Goal: Navigation & Orientation: Find specific page/section

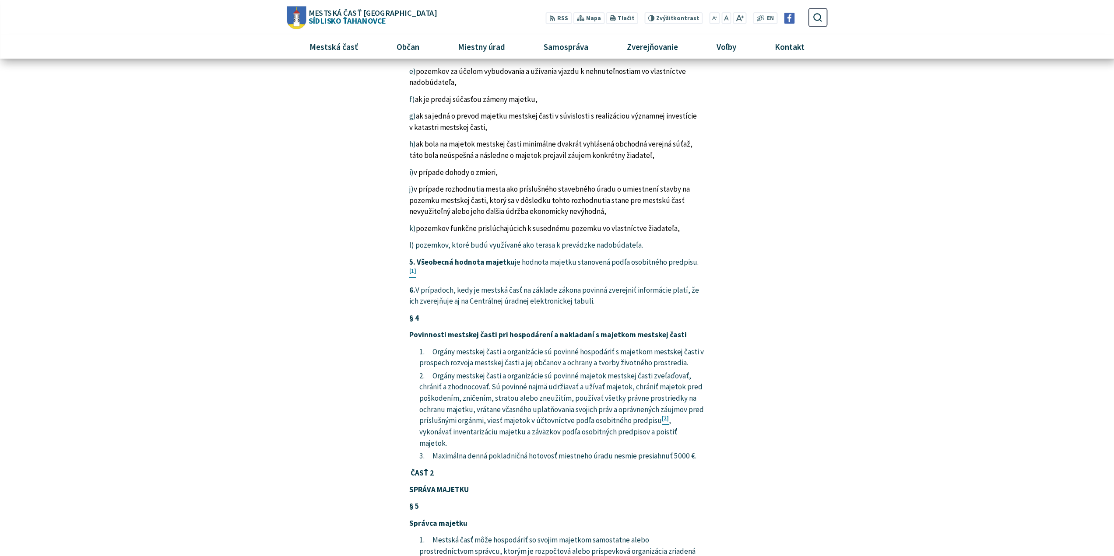
scroll to position [1401, 0]
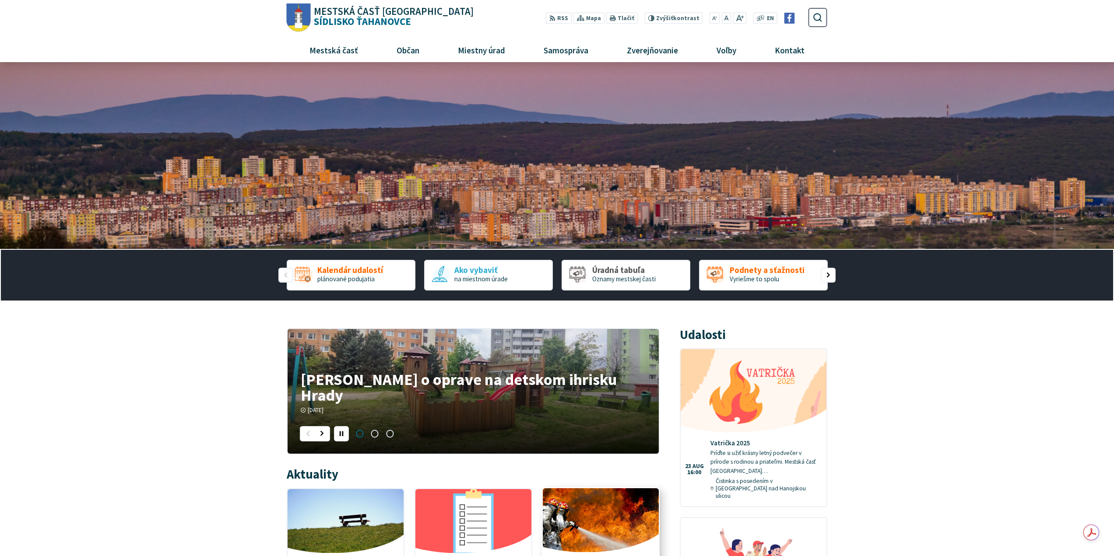
scroll to position [175, 0]
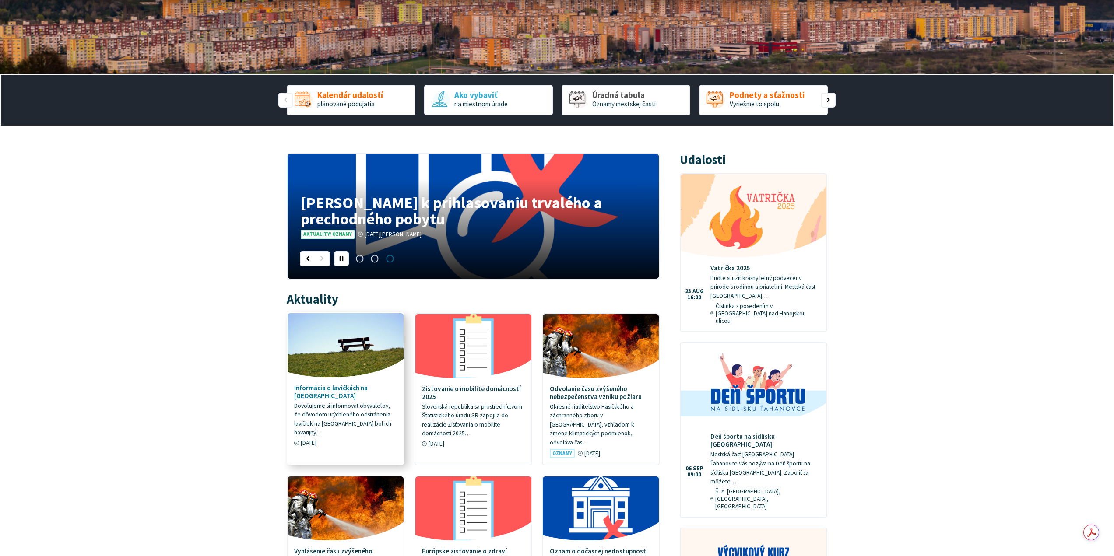
click at [342, 406] on p "Dovoľujeme si informovať obyvateľov, že dôvodom urýchleného odstránenia lavičie…" at bounding box center [345, 420] width 103 height 36
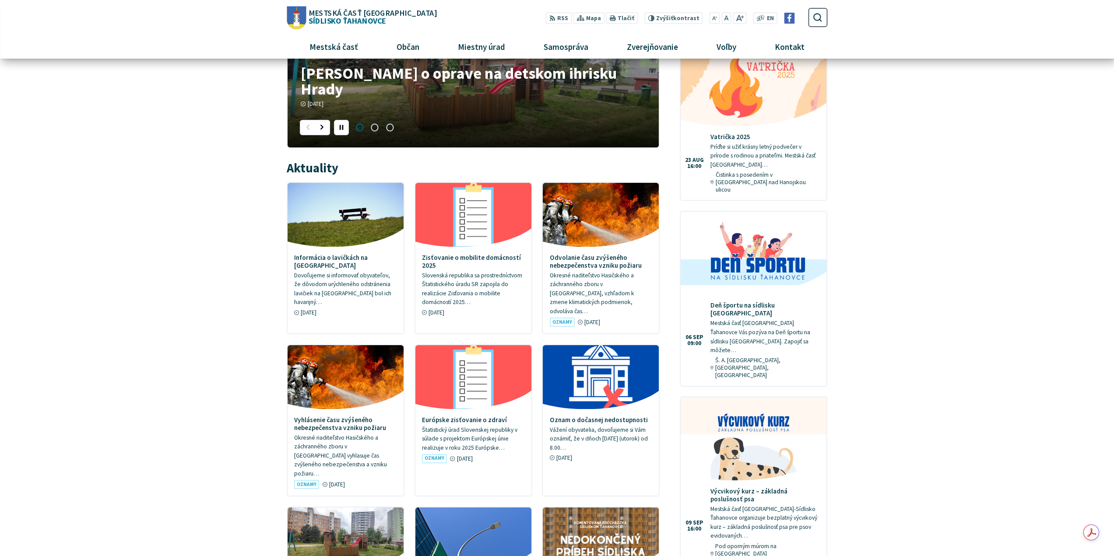
scroll to position [88, 0]
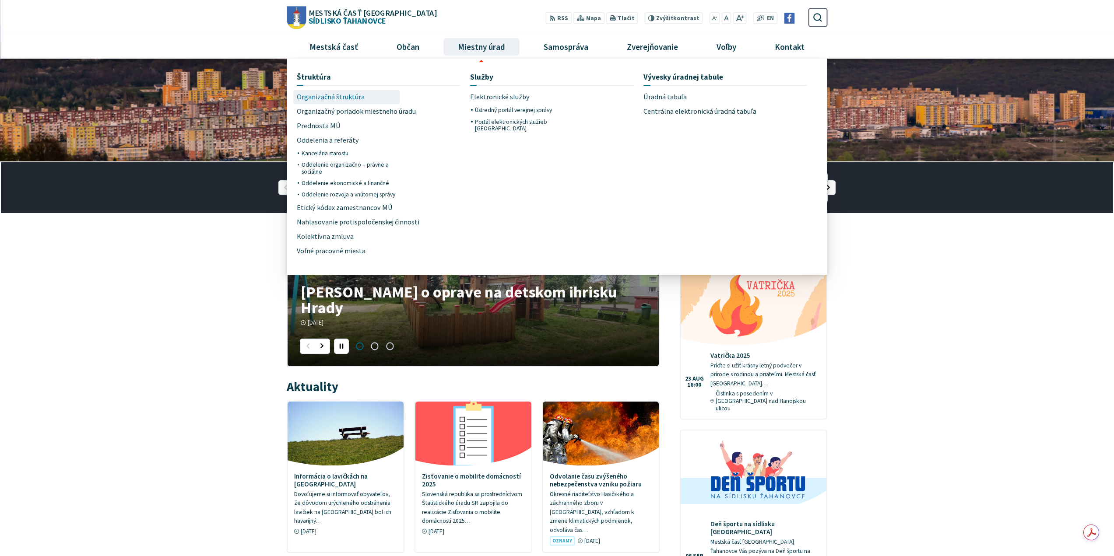
click at [346, 99] on span "Organizačná štruktúra" at bounding box center [331, 97] width 68 height 14
